Goal: Information Seeking & Learning: Learn about a topic

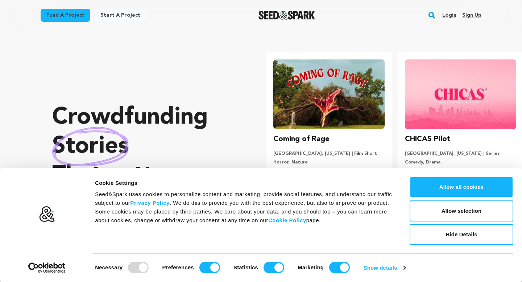
click at [433, 17] on rect "button" at bounding box center [432, 15] width 9 height 9
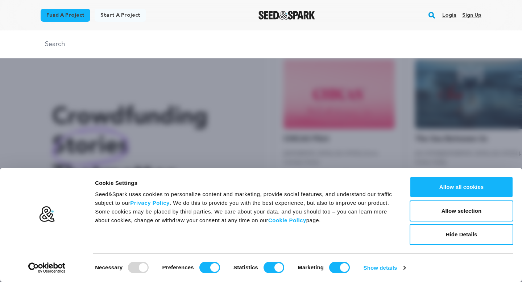
scroll to position [0, 137]
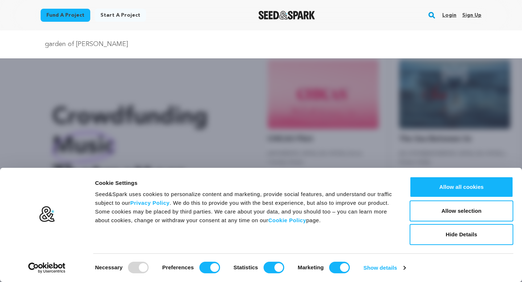
type input "garden of adam"
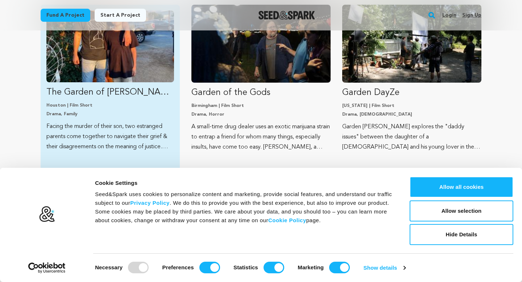
scroll to position [111, 0]
click at [123, 89] on p "The Garden of Adam" at bounding box center [110, 93] width 128 height 12
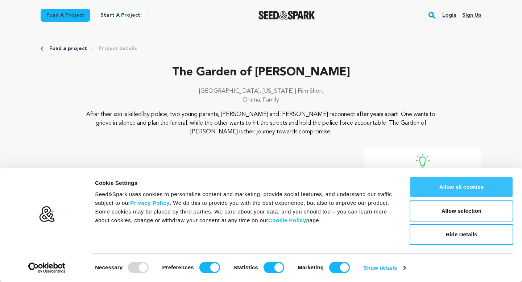
click at [471, 184] on button "Allow all cookies" at bounding box center [462, 187] width 104 height 21
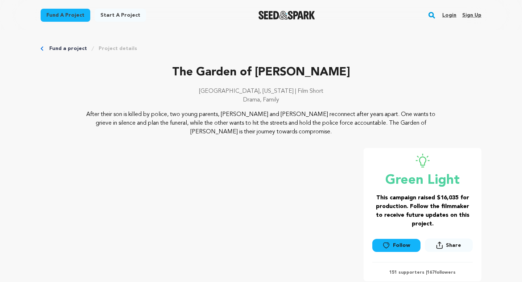
click at [279, 10] on div at bounding box center [287, 15] width 100 height 19
click at [272, 11] on img "Seed&Spark Homepage" at bounding box center [287, 15] width 57 height 9
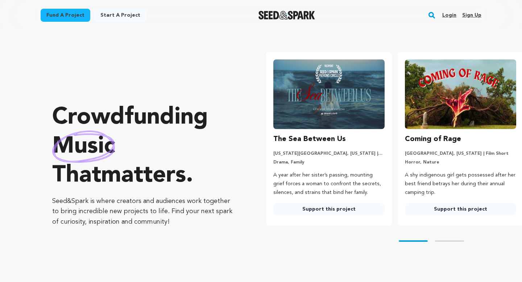
click at [436, 13] on rect "button" at bounding box center [432, 15] width 9 height 9
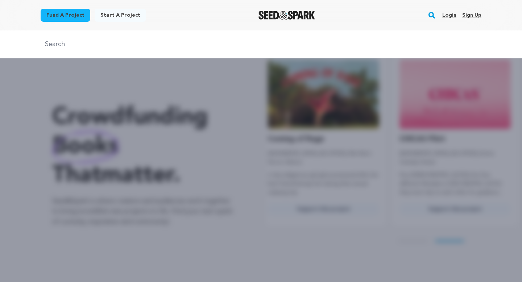
scroll to position [0, 137]
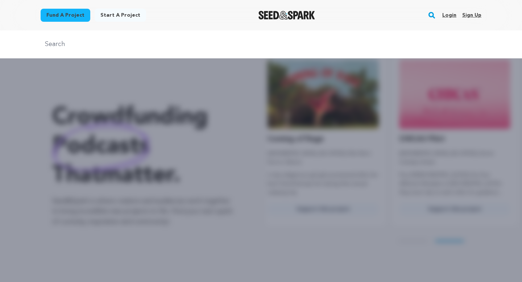
type input "a"
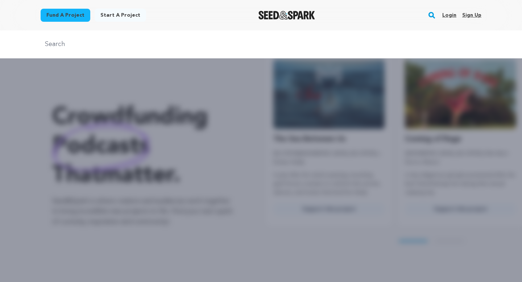
scroll to position [0, 0]
click at [44, 127] on div at bounding box center [261, 171] width 522 height 282
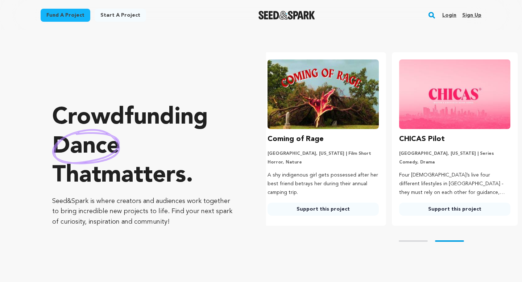
click at [303, 15] on img "Seed&Spark Homepage" at bounding box center [287, 15] width 57 height 9
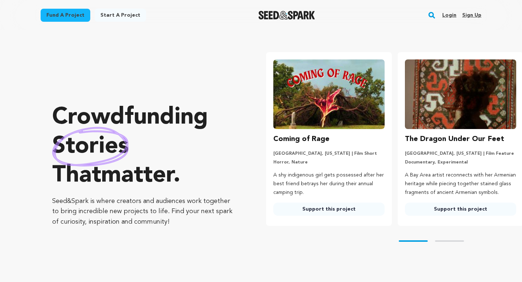
click at [436, 16] on rect "button" at bounding box center [432, 15] width 9 height 9
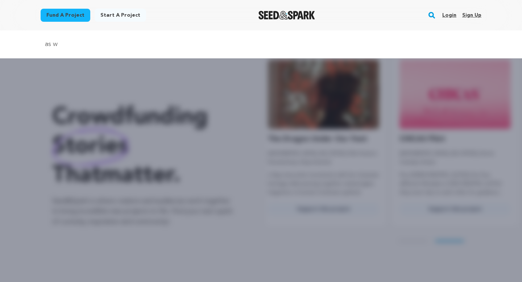
scroll to position [0, 137]
type input "as we leave, it follows"
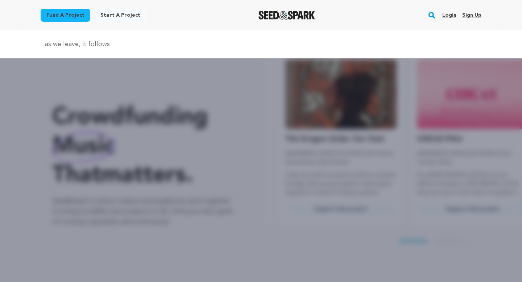
scroll to position [0, 68]
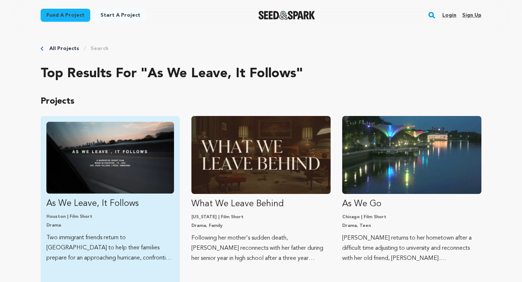
click at [115, 121] on div "As We Leave, It Follows Houston | Film Short Drama Two immigrant friends return…" at bounding box center [110, 206] width 139 height 181
click at [106, 149] on img "Fund As We Leave, It Follows" at bounding box center [110, 158] width 128 height 72
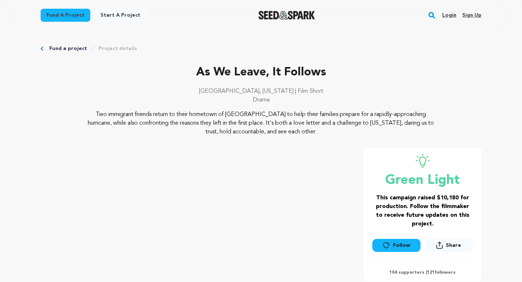
click at [112, 81] on p "As We Leave, It Follows" at bounding box center [261, 72] width 441 height 17
click at [430, 16] on rect "button" at bounding box center [432, 15] width 9 height 9
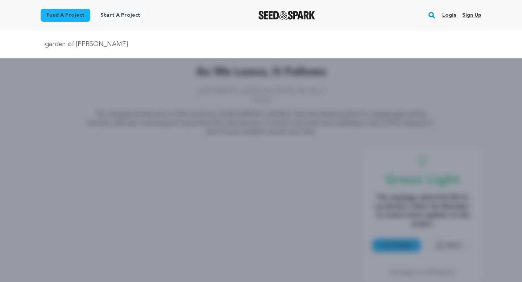
type input "garden of adam"
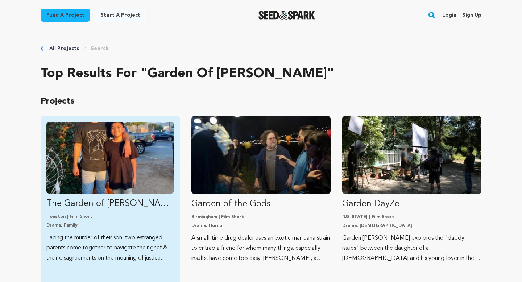
click at [132, 165] on img "Fund The Garden of Adam" at bounding box center [110, 158] width 128 height 72
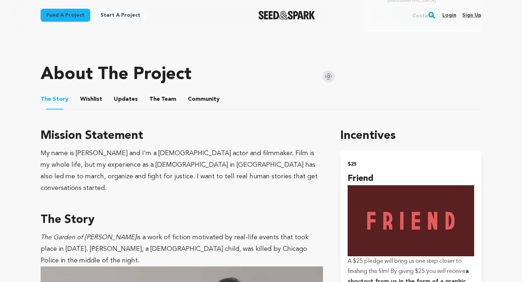
scroll to position [322, 0]
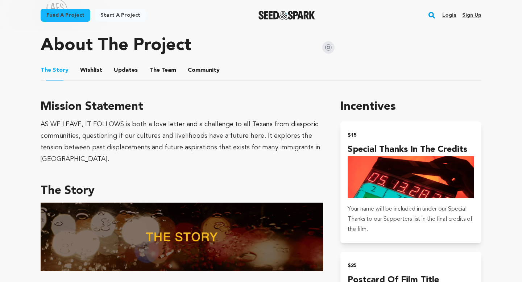
scroll to position [381, 0]
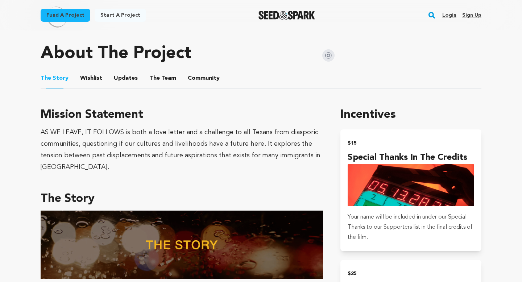
click at [154, 73] on button "The Team" at bounding box center [162, 79] width 17 height 17
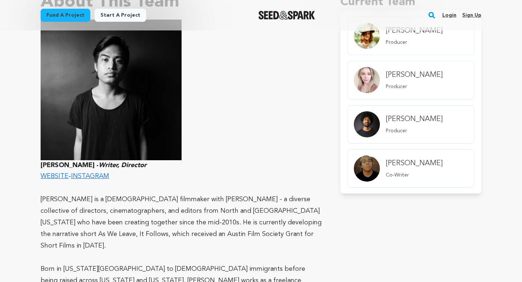
scroll to position [489, 0]
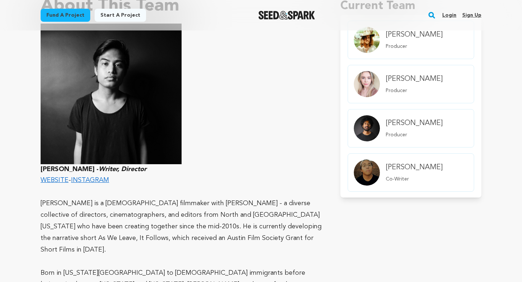
click at [405, 76] on h4 "[PERSON_NAME]" at bounding box center [414, 79] width 57 height 10
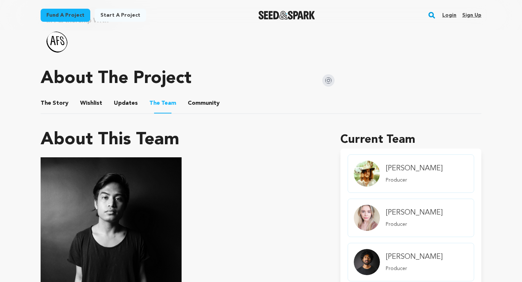
scroll to position [356, 0]
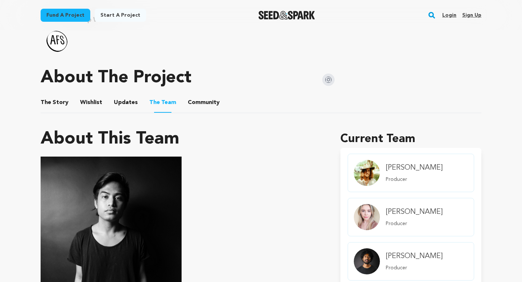
click at [398, 201] on div "Ellen Elise Evans Producer" at bounding box center [414, 217] width 63 height 32
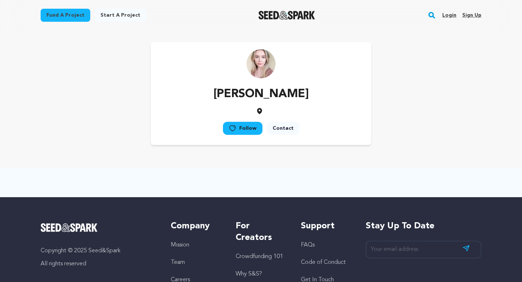
click at [261, 66] on img at bounding box center [261, 63] width 29 height 29
click at [270, 94] on p "[PERSON_NAME]" at bounding box center [261, 94] width 95 height 17
click at [449, 16] on link "Login" at bounding box center [450, 15] width 14 height 12
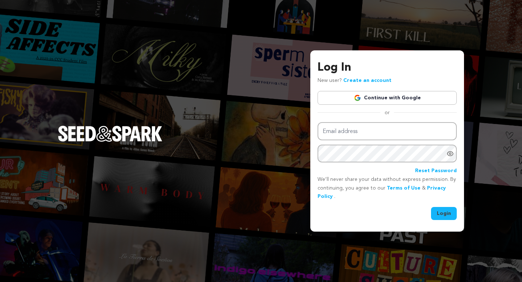
click at [393, 95] on link "Continue with Google" at bounding box center [387, 98] width 139 height 14
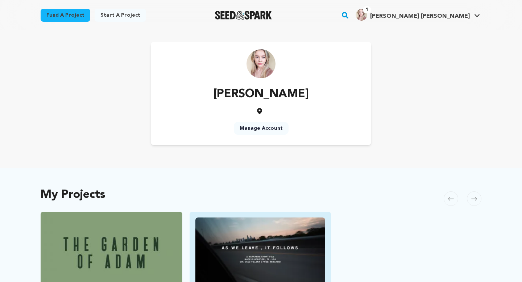
click at [293, 282] on img "Fund As We Leave, It Follows" at bounding box center [261, 254] width 130 height 73
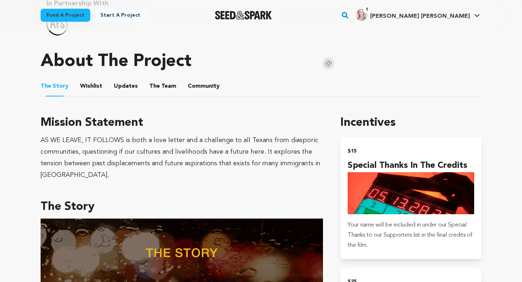
scroll to position [361, 0]
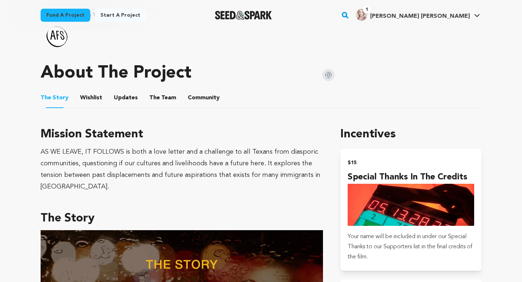
click at [88, 96] on button "Wishlist" at bounding box center [91, 99] width 17 height 17
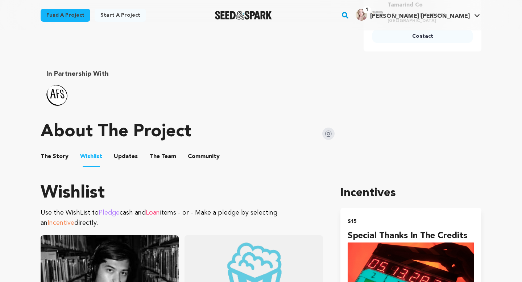
scroll to position [303, 0]
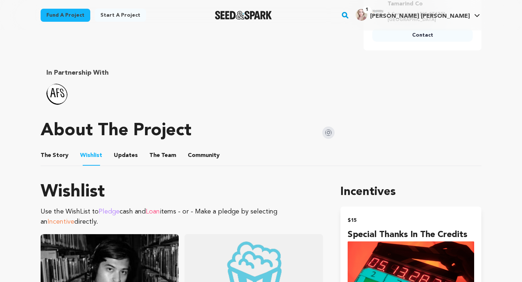
click at [134, 155] on li "Updates Updates" at bounding box center [126, 155] width 24 height 20
click at [120, 149] on button "Updates" at bounding box center [125, 156] width 17 height 17
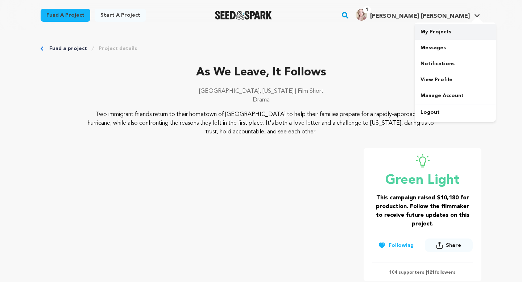
click at [430, 29] on link "My Projects" at bounding box center [455, 32] width 81 height 16
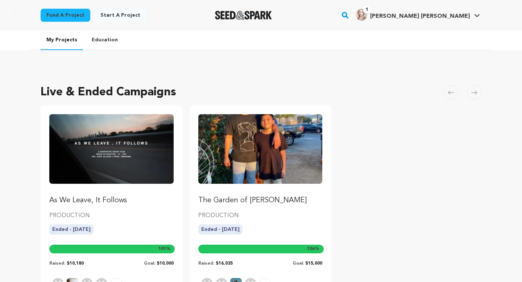
click at [105, 41] on link "Education" at bounding box center [105, 39] width 38 height 19
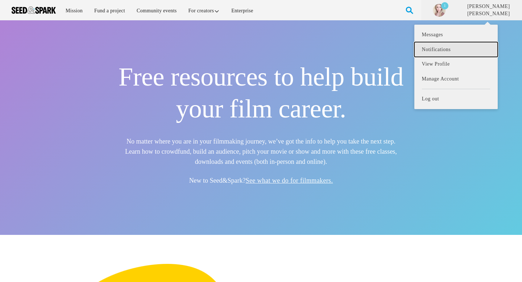
click at [458, 44] on link "Notifications" at bounding box center [456, 49] width 83 height 15
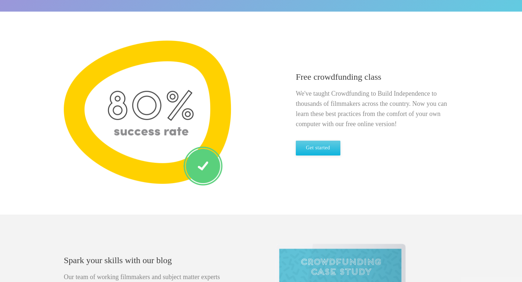
scroll to position [216, 0]
